Goal: Task Accomplishment & Management: Manage account settings

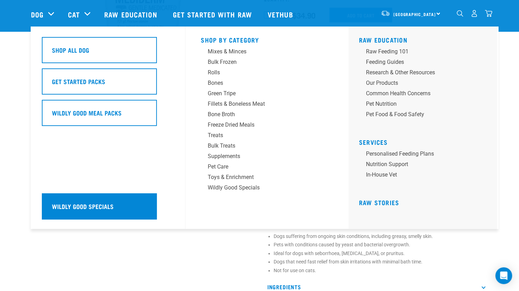
click at [121, 207] on div "Wildly Good Specials" at bounding box center [99, 206] width 115 height 26
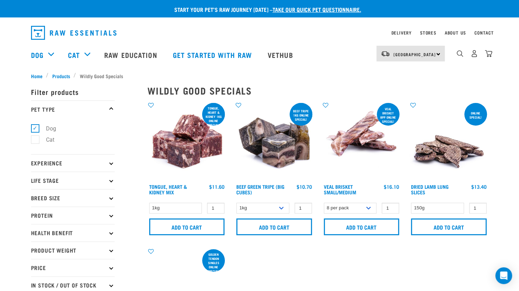
click at [35, 139] on label "Cat" at bounding box center [46, 139] width 22 height 9
click at [34, 139] on input "Cat" at bounding box center [33, 138] width 5 height 5
checkbox input "true"
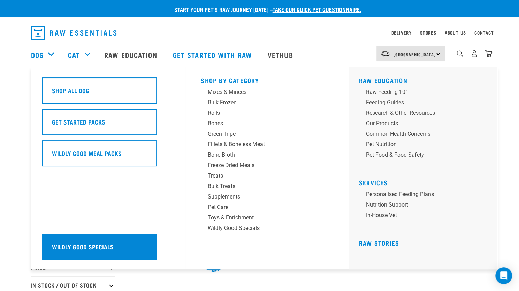
click at [114, 247] on div "Wildly Good Specials" at bounding box center [99, 246] width 115 height 26
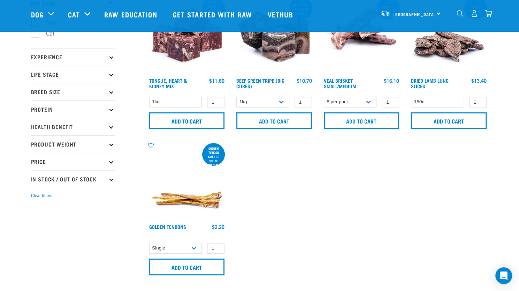
scroll to position [70, 0]
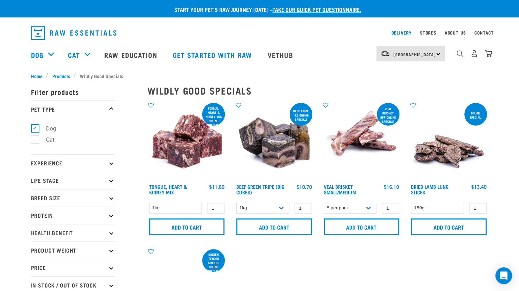
click at [396, 31] on link "Delivery" at bounding box center [401, 32] width 20 height 2
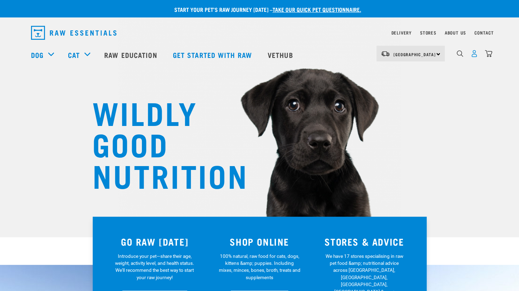
click at [471, 57] on img "dropdown navigation" at bounding box center [473, 53] width 7 height 7
click at [475, 56] on img "dropdown navigation" at bounding box center [473, 53] width 7 height 7
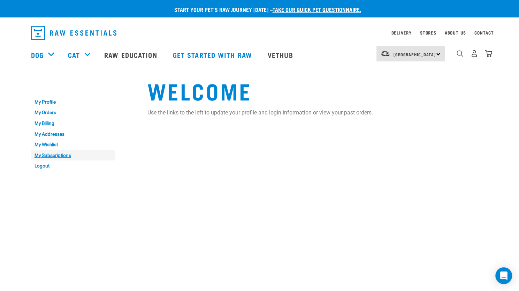
click at [56, 152] on link "My Subscriptions" at bounding box center [73, 155] width 84 height 11
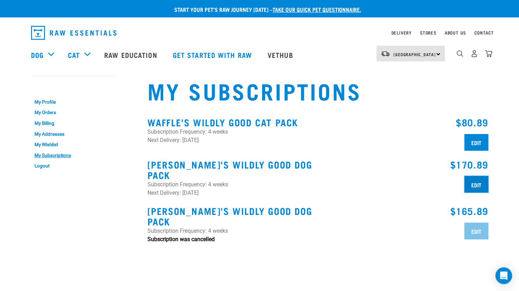
click at [474, 185] on input "Edit" at bounding box center [476, 184] width 24 height 17
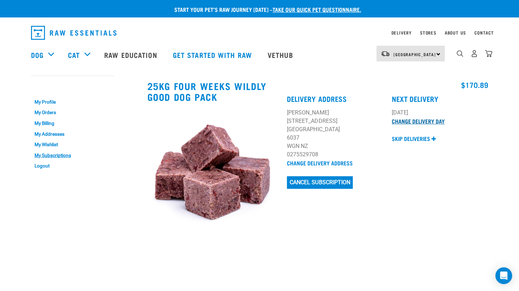
click at [423, 122] on link "Change Delivery Day" at bounding box center [418, 120] width 53 height 3
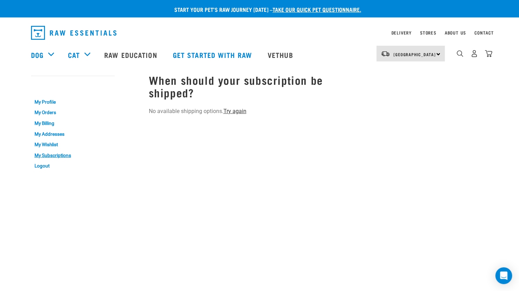
click at [236, 112] on link "Try again" at bounding box center [234, 111] width 23 height 7
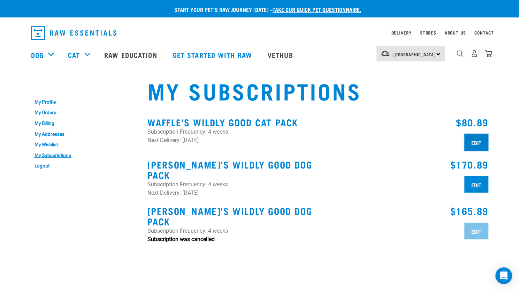
click at [479, 141] on input "Edit" at bounding box center [476, 142] width 24 height 17
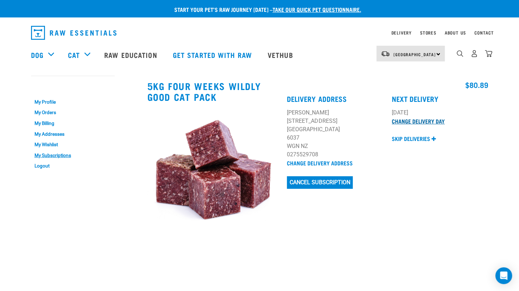
click at [407, 122] on link "Change Delivery Day" at bounding box center [418, 120] width 53 height 3
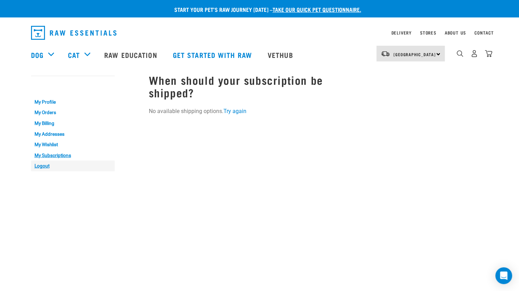
click at [50, 166] on link "Logout" at bounding box center [73, 165] width 84 height 11
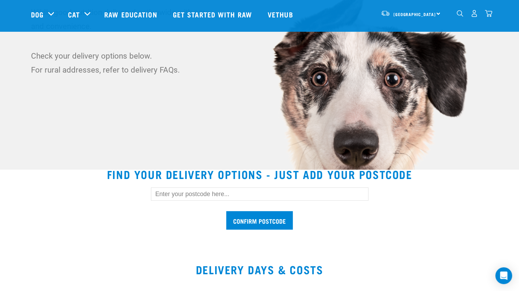
scroll to position [70, 0]
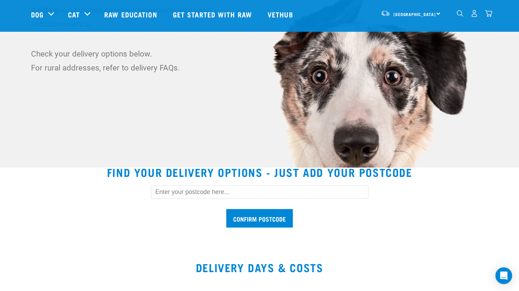
click at [276, 190] on input "text" at bounding box center [259, 191] width 217 height 13
type input "6037"
click at [270, 216] on input "Confirm postcode" at bounding box center [259, 218] width 67 height 18
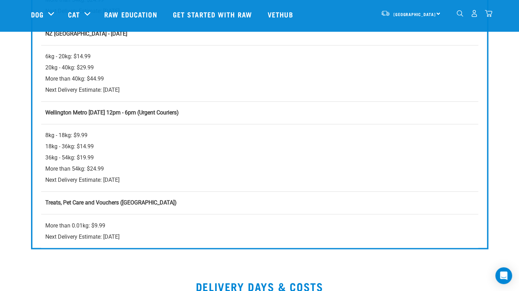
scroll to position [627, 0]
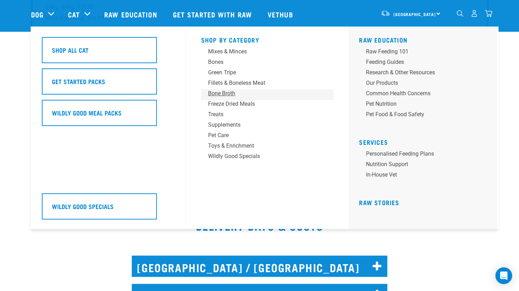
click at [223, 94] on div "Bone Broth" at bounding box center [262, 93] width 109 height 8
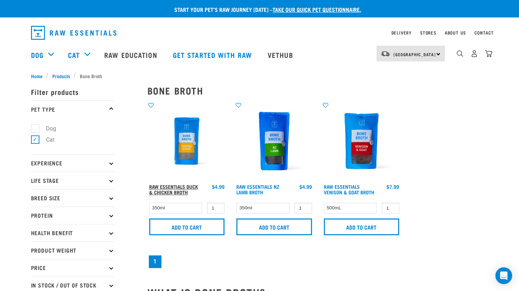
click at [183, 187] on link "Raw Essentials Duck & Chicken Broth" at bounding box center [173, 189] width 49 height 8
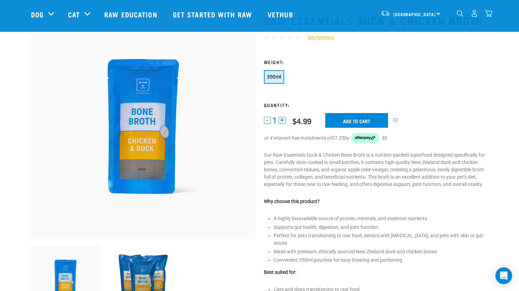
scroll to position [70, 0]
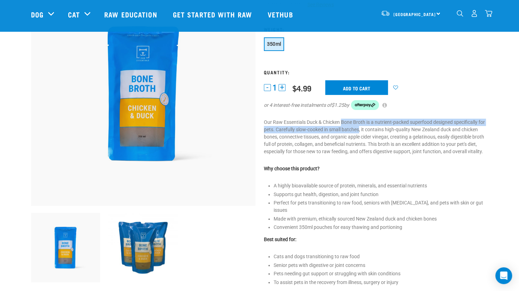
drag, startPoint x: 341, startPoint y: 124, endPoint x: 360, endPoint y: 131, distance: 19.4
click at [360, 131] on p "Our Raw Essentials Duck & Chicken Bone Broth is a nutrient-packed superfood des…" at bounding box center [376, 136] width 224 height 37
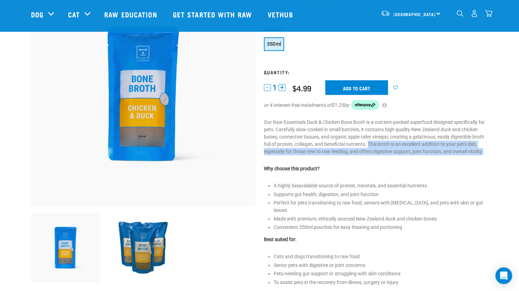
drag, startPoint x: 369, startPoint y: 143, endPoint x: 485, endPoint y: 153, distance: 115.8
click at [485, 153] on p "Our Raw Essentials Duck & Chicken Bone Broth is a nutrient-packed superfood des…" at bounding box center [376, 136] width 224 height 37
copy p "This broth is an excellent addition to your pet's diet, especially for those ne…"
